Goal: Transaction & Acquisition: Purchase product/service

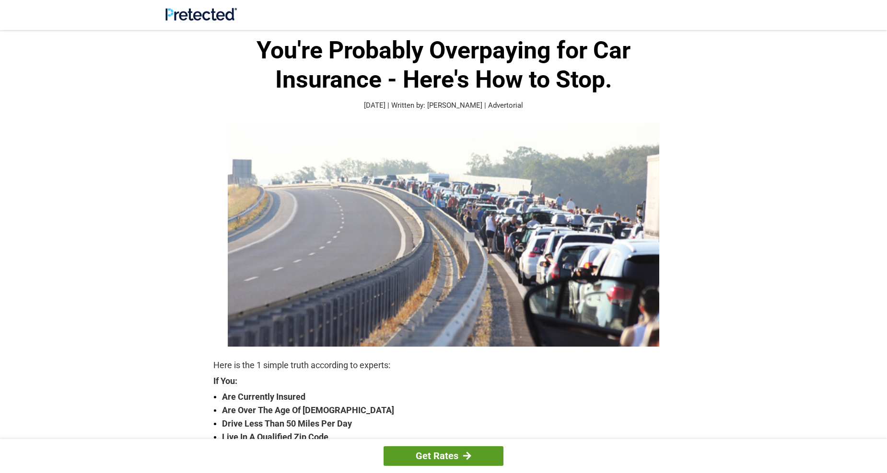
click at [478, 453] on link "Get Rates" at bounding box center [443, 457] width 120 height 20
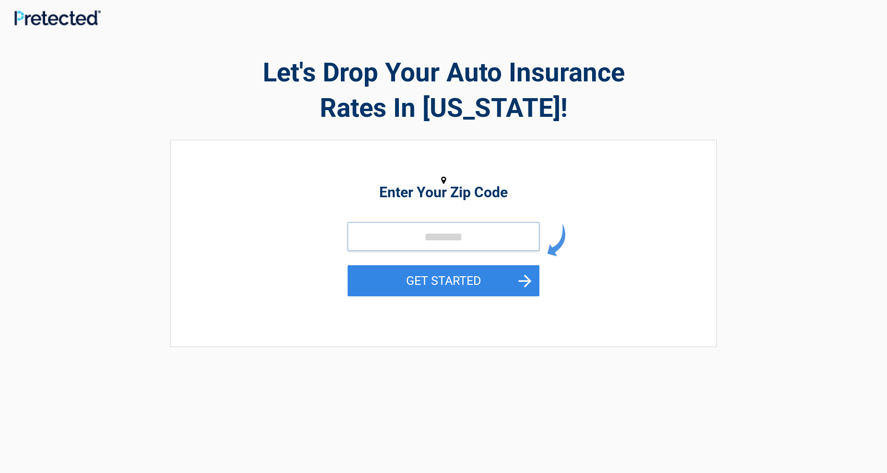
click at [427, 244] on input "tel" at bounding box center [443, 236] width 192 height 29
type input "*****"
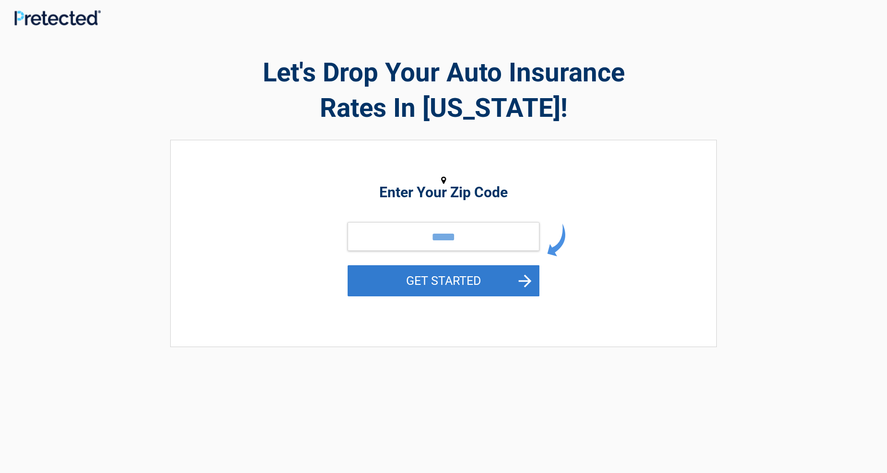
click at [445, 280] on button "GET STARTED" at bounding box center [443, 280] width 192 height 31
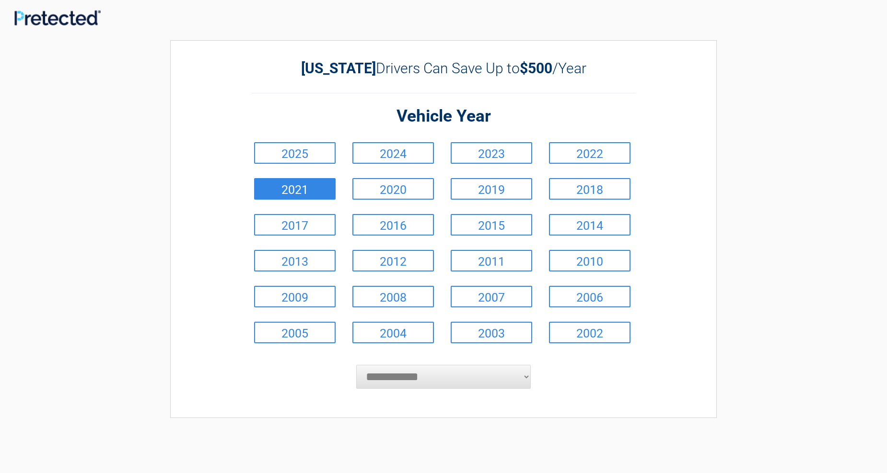
click at [307, 193] on link "2021" at bounding box center [294, 189] width 81 height 22
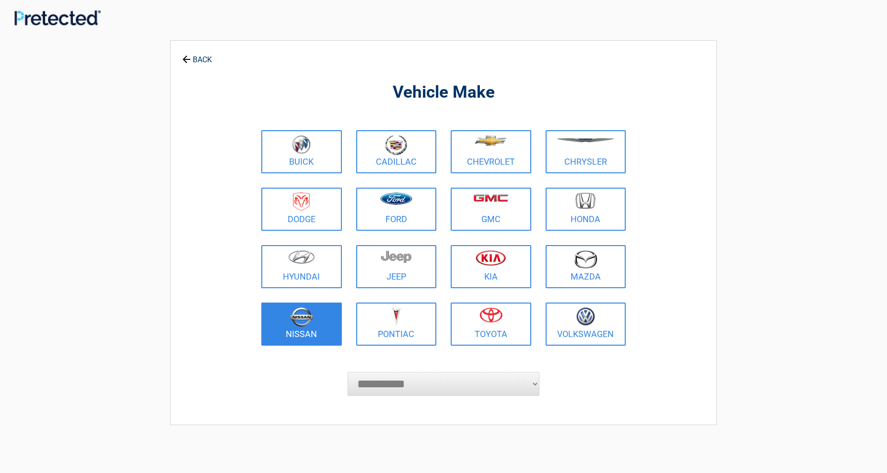
click at [303, 331] on link "Nissan" at bounding box center [301, 324] width 81 height 43
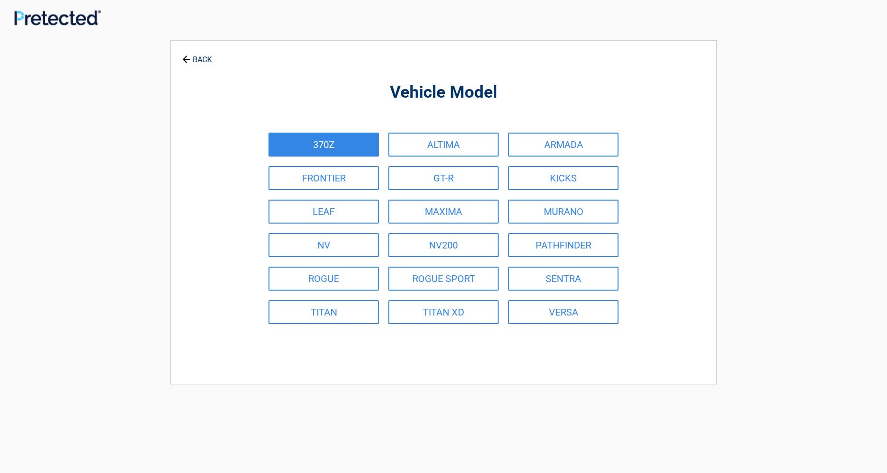
click at [316, 143] on link "370Z" at bounding box center [323, 145] width 110 height 24
